Goal: Entertainment & Leisure: Consume media (video, audio)

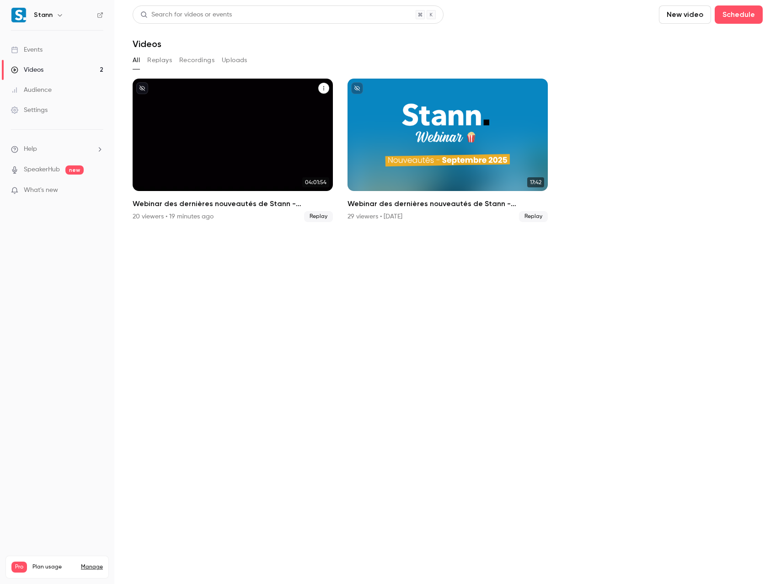
click at [221, 133] on div "Webinar des dernières nouveautés de Stann - Septembre 2025 🎉" at bounding box center [233, 135] width 200 height 112
click at [239, 123] on div "Webinar des dernières nouveautés de Stann - Septembre 2025 🎉" at bounding box center [233, 135] width 200 height 112
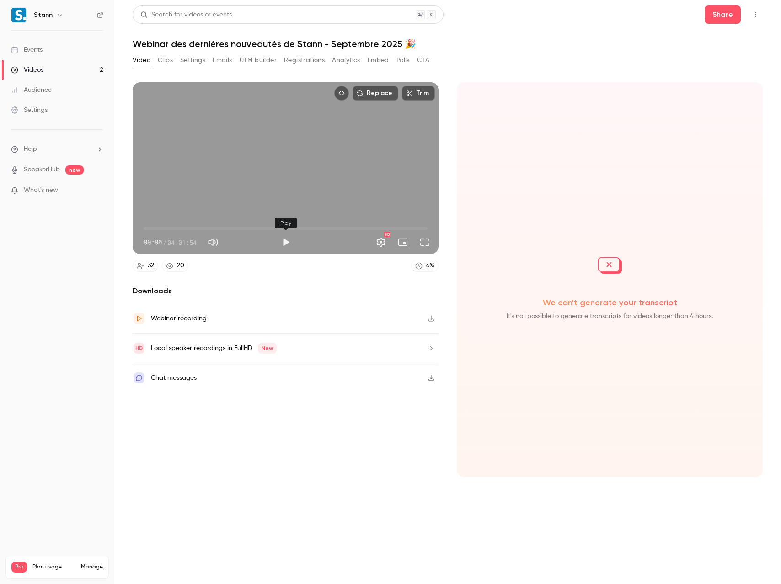
click at [286, 242] on button "Play" at bounding box center [285, 242] width 18 height 18
drag, startPoint x: 146, startPoint y: 229, endPoint x: 232, endPoint y: 228, distance: 85.9
click at [207, 228] on span "52:35" at bounding box center [205, 228] width 3 height 3
drag, startPoint x: 231, startPoint y: 228, endPoint x: 132, endPoint y: 230, distance: 98.7
click at [133, 230] on div "00:00 00:00 / 04:01:54 HD" at bounding box center [286, 235] width 306 height 38
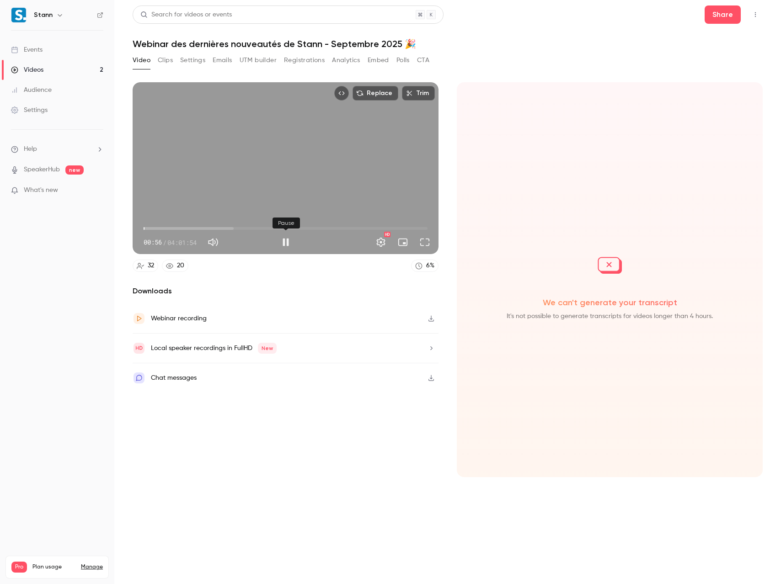
click at [286, 240] on button "Pause" at bounding box center [285, 242] width 18 height 18
click at [287, 240] on button "Play" at bounding box center [285, 242] width 18 height 18
click at [182, 228] on span "01:14" at bounding box center [285, 228] width 284 height 15
click at [170, 228] on span "22:35" at bounding box center [285, 228] width 284 height 15
click at [160, 229] on span "14:24" at bounding box center [285, 228] width 284 height 15
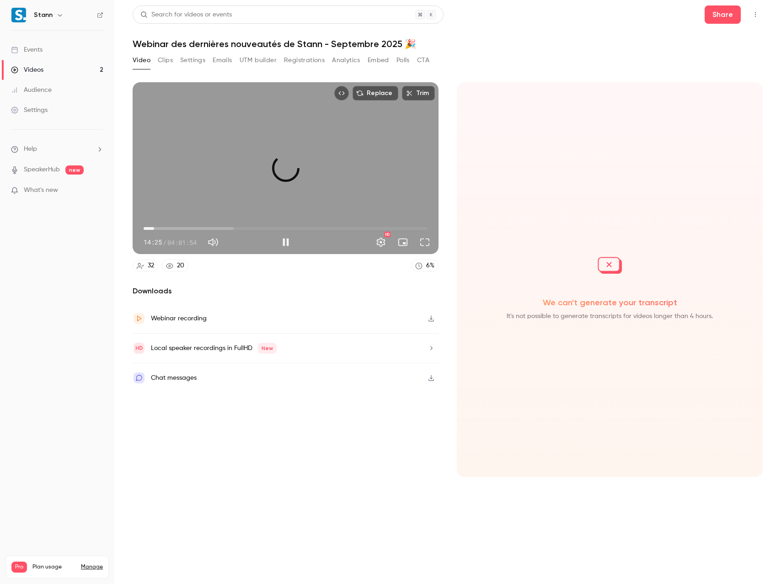
click at [154, 229] on span "08:57" at bounding box center [285, 228] width 284 height 15
click at [151, 229] on span "06:14" at bounding box center [150, 228] width 3 height 3
click at [148, 229] on span "03:53" at bounding box center [148, 228] width 3 height 3
click at [147, 229] on span "02:43" at bounding box center [146, 228] width 3 height 3
click at [145, 229] on span "01:33" at bounding box center [145, 228] width 3 height 3
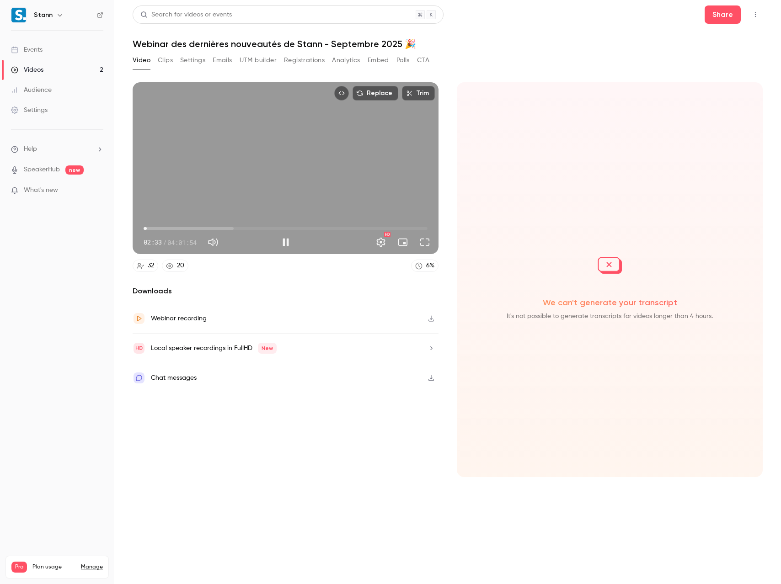
click at [204, 227] on span "02:33" at bounding box center [285, 228] width 284 height 15
click at [223, 228] on span "01:08:10" at bounding box center [285, 228] width 284 height 15
click at [289, 225] on span "01:08:10" at bounding box center [285, 228] width 284 height 15
click at [333, 228] on span "02:41:39" at bounding box center [285, 228] width 284 height 15
click at [283, 244] on button "Pause" at bounding box center [285, 242] width 18 height 18
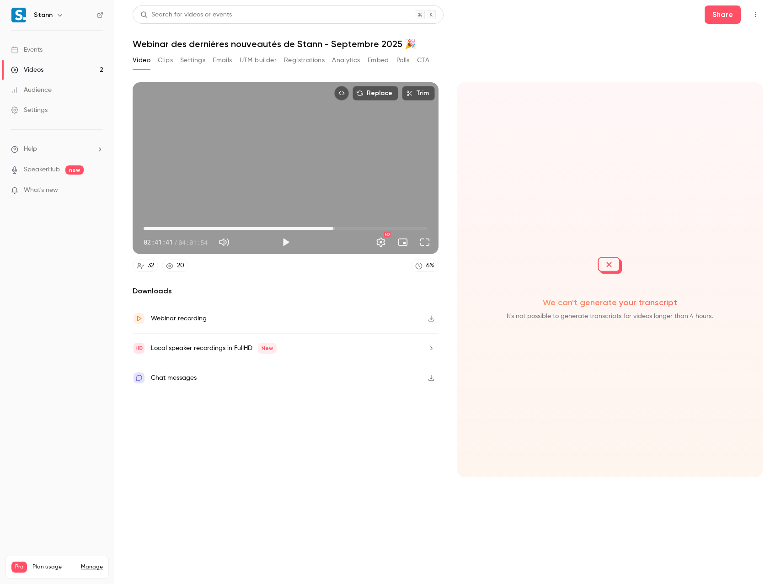
type input "******"
click at [44, 73] on link "Videos 2" at bounding box center [57, 70] width 114 height 20
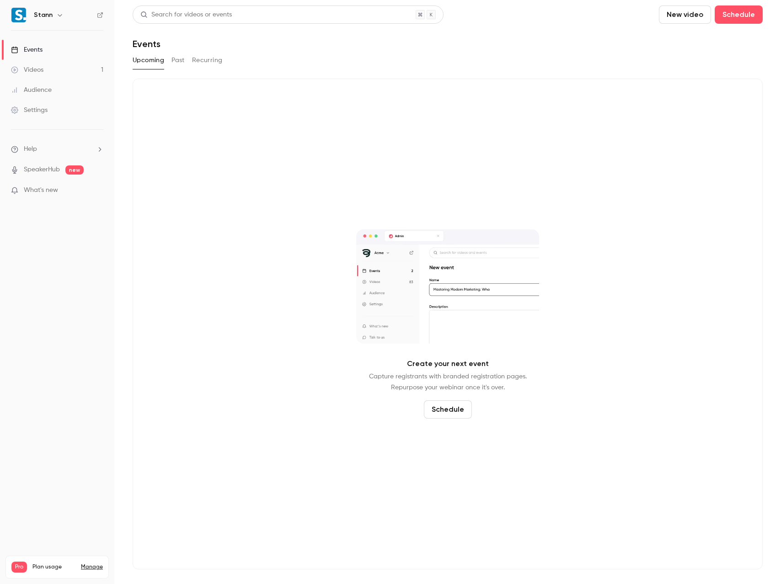
click at [47, 73] on link "Videos 1" at bounding box center [57, 70] width 114 height 20
